Goal: Information Seeking & Learning: Check status

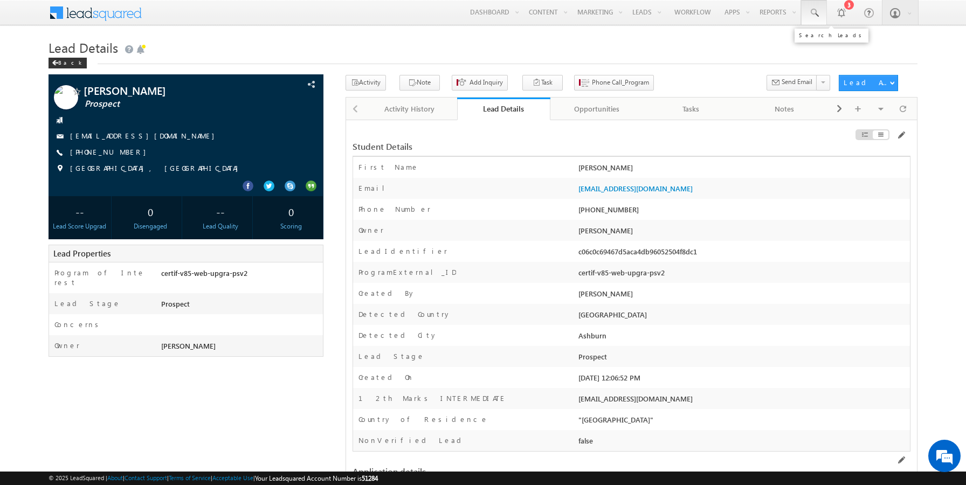
click at [814, 16] on span at bounding box center [814, 13] width 11 height 11
paste input "9884567876"
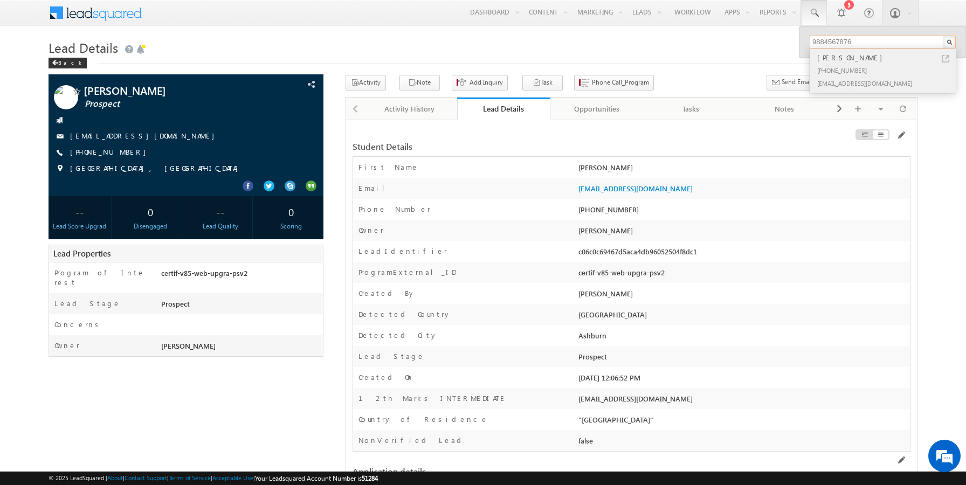
type input "9884567876"
click at [850, 73] on div "[PHONE_NUMBER]" at bounding box center [887, 70] width 145 height 13
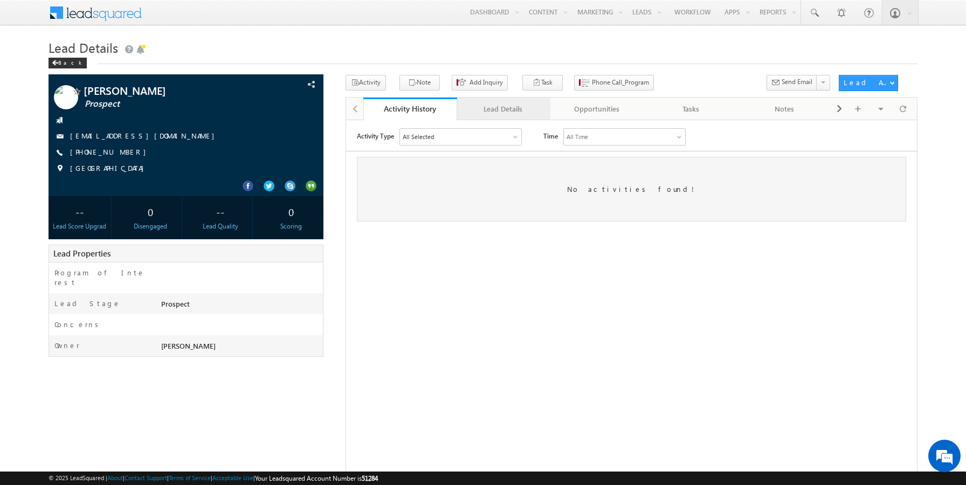
click at [514, 105] on div "Lead Details" at bounding box center [503, 108] width 75 height 13
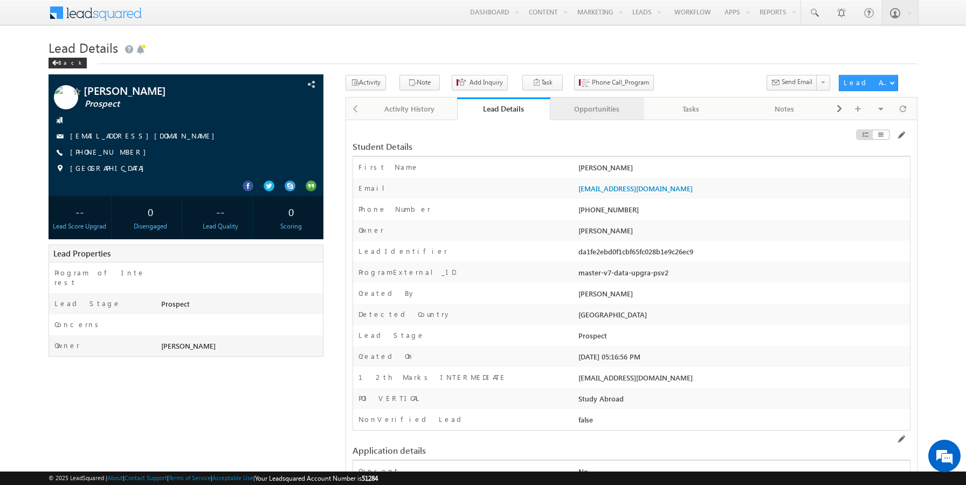
click at [570, 109] on div "Opportunities" at bounding box center [596, 108] width 75 height 13
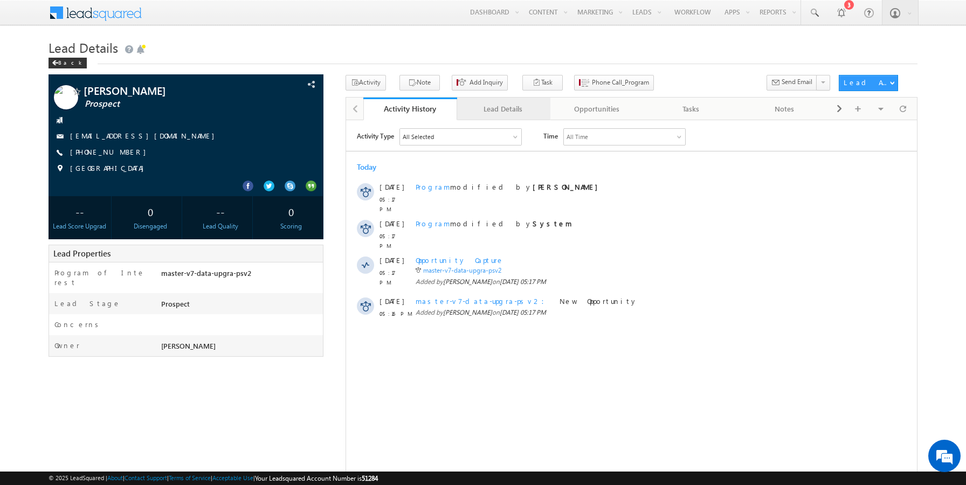
click at [510, 107] on div "Lead Details" at bounding box center [503, 108] width 75 height 13
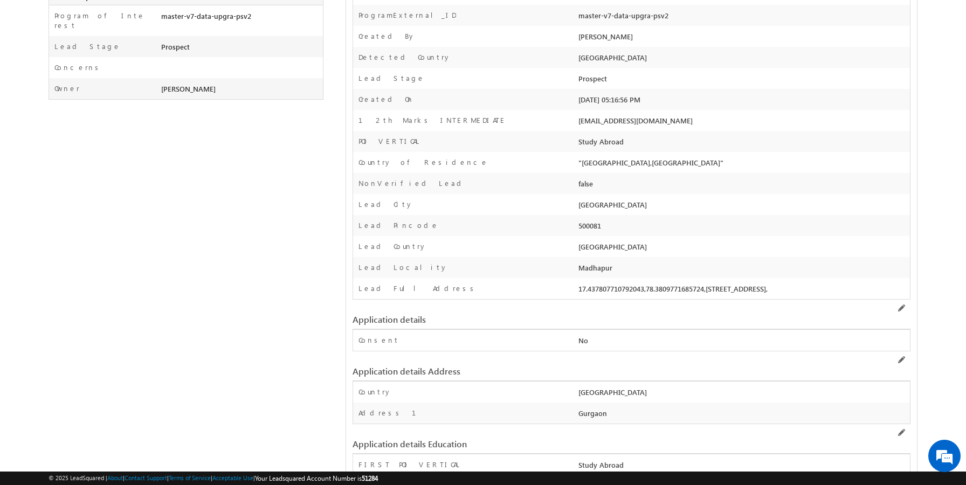
scroll to position [259, 0]
drag, startPoint x: 600, startPoint y: 182, endPoint x: 552, endPoint y: 182, distance: 48.5
click at [552, 182] on div "NonVerified Lead false" at bounding box center [631, 181] width 557 height 21
click at [510, 210] on div "Lead City" at bounding box center [464, 206] width 223 height 16
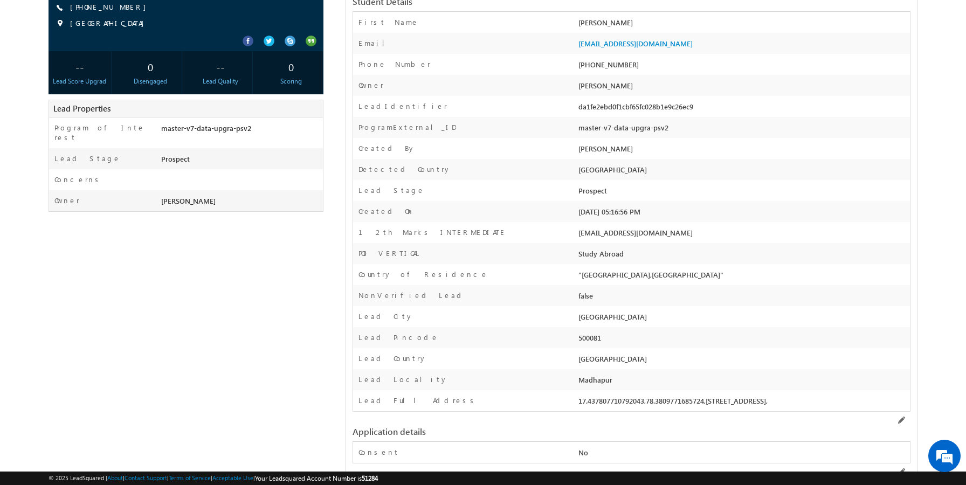
scroll to position [0, 0]
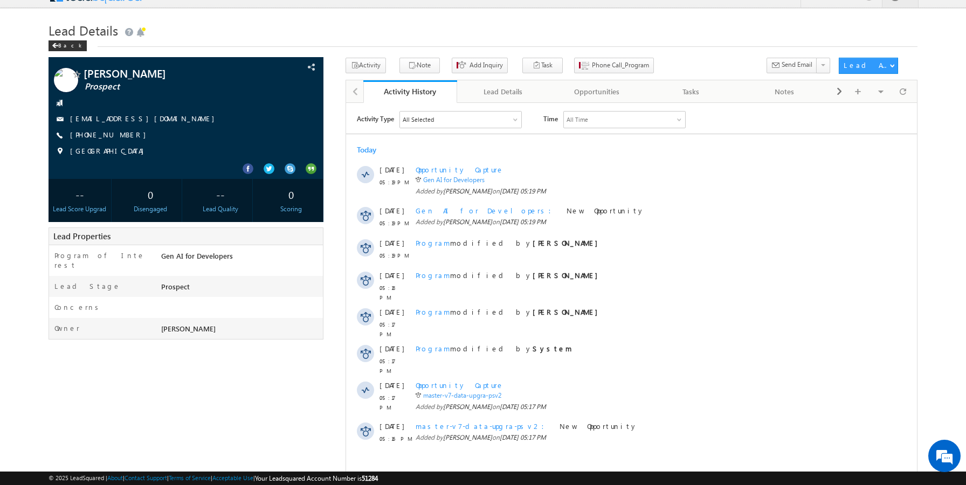
scroll to position [4, 0]
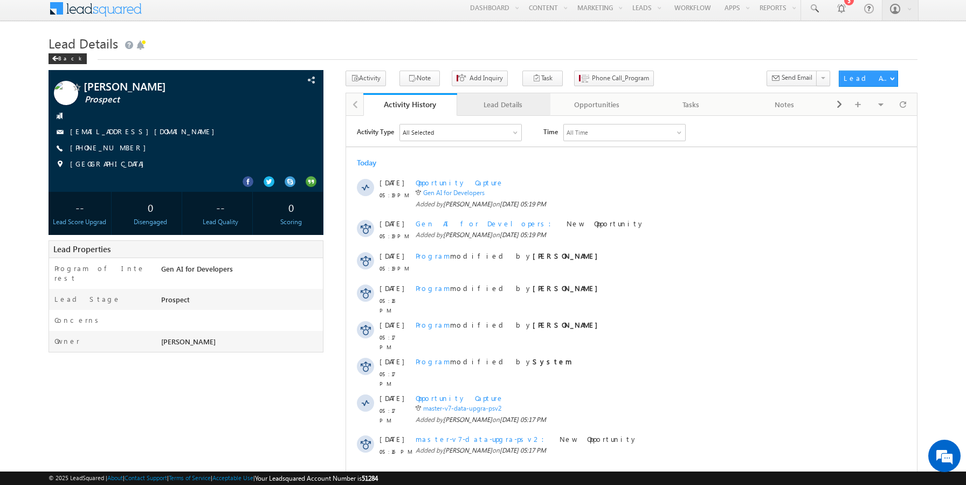
click at [504, 112] on link "Lead Details" at bounding box center [504, 104] width 94 height 23
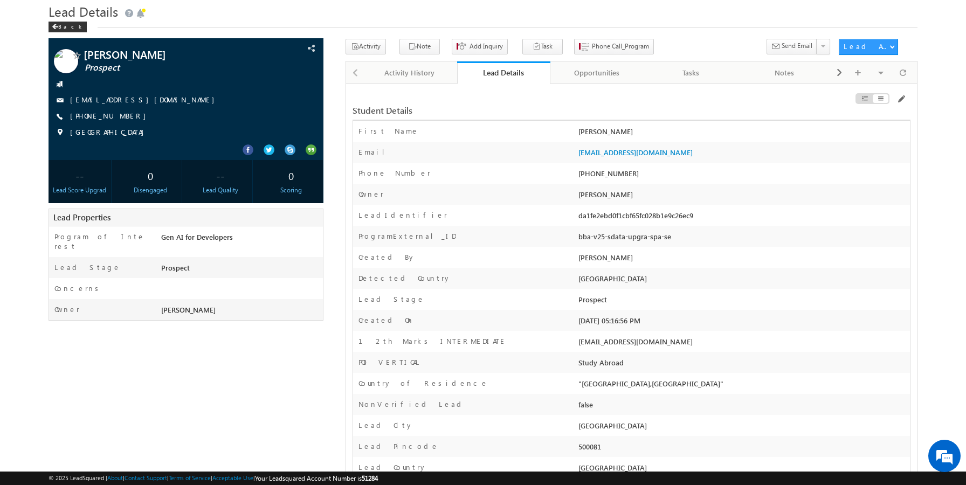
scroll to position [37, 0]
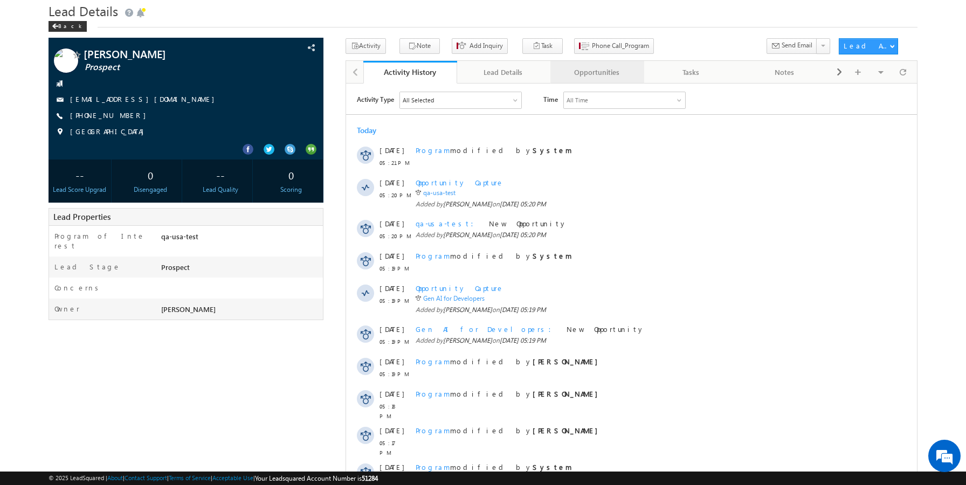
click at [592, 73] on div "Opportunities" at bounding box center [596, 72] width 75 height 13
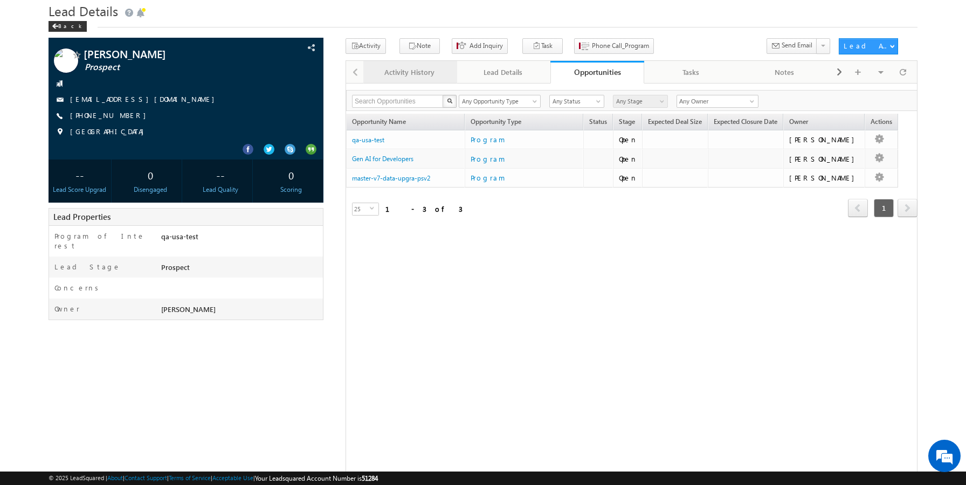
click at [416, 79] on div "Activity History" at bounding box center [409, 72] width 75 height 13
